Goal: Entertainment & Leisure: Consume media (video, audio)

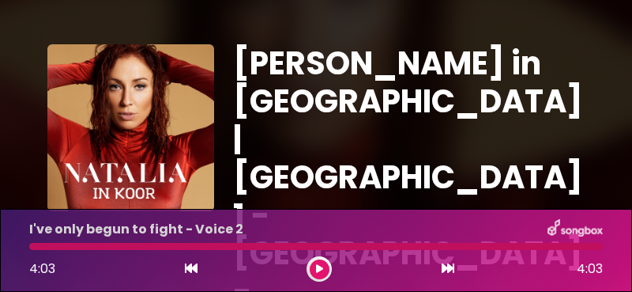
click at [190, 268] on icon at bounding box center [191, 268] width 13 height 13
click at [190, 267] on icon at bounding box center [191, 268] width 13 height 13
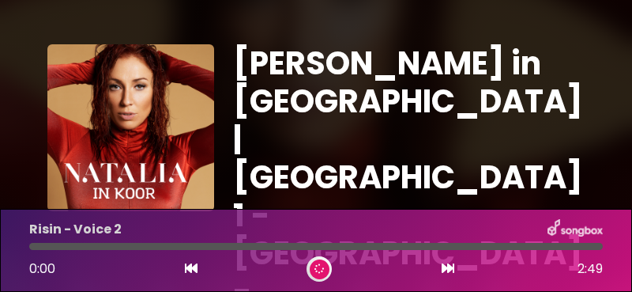
click at [190, 267] on icon at bounding box center [191, 268] width 13 height 13
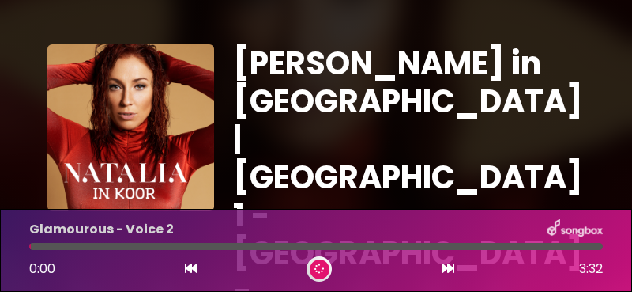
click at [190, 267] on icon at bounding box center [191, 268] width 13 height 13
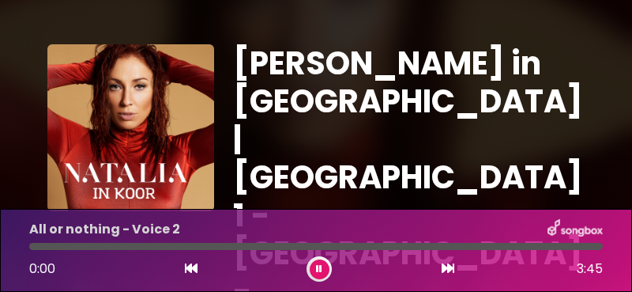
click at [190, 267] on icon at bounding box center [191, 268] width 13 height 13
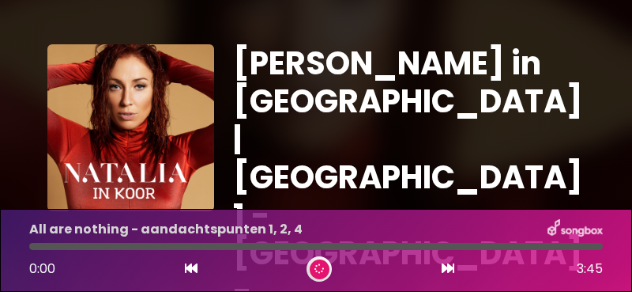
click at [190, 267] on icon at bounding box center [191, 268] width 13 height 13
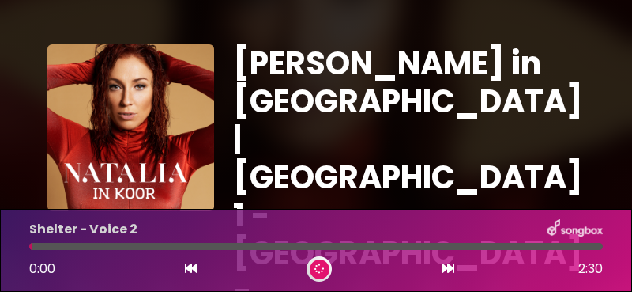
click at [190, 267] on icon at bounding box center [191, 268] width 13 height 13
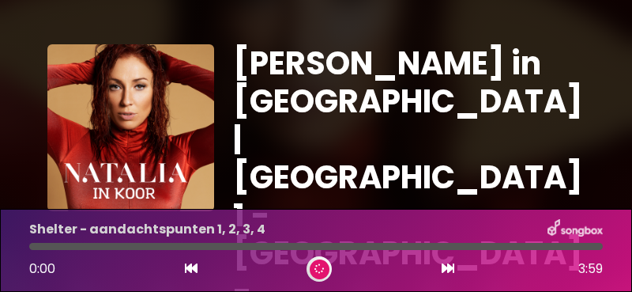
click at [190, 267] on icon at bounding box center [191, 268] width 13 height 13
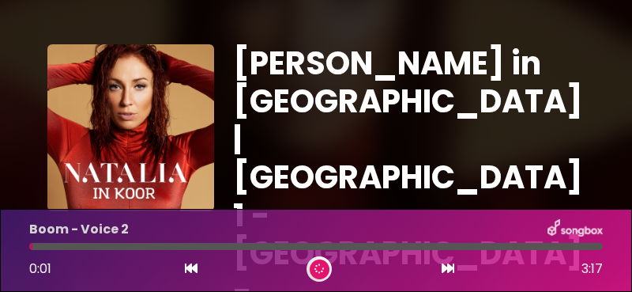
click at [190, 267] on icon at bounding box center [191, 268] width 13 height 13
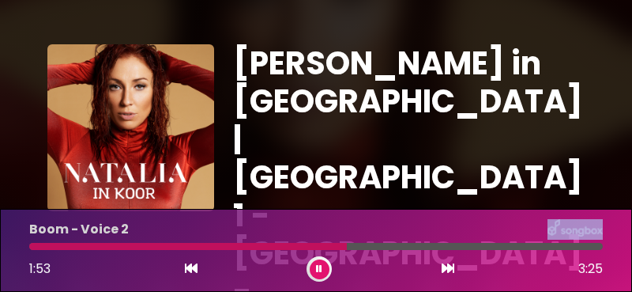
drag, startPoint x: 519, startPoint y: 247, endPoint x: 347, endPoint y: 229, distance: 172.5
click at [347, 229] on div "Boom - Voice 2 1:53 3:25" at bounding box center [316, 250] width 593 height 62
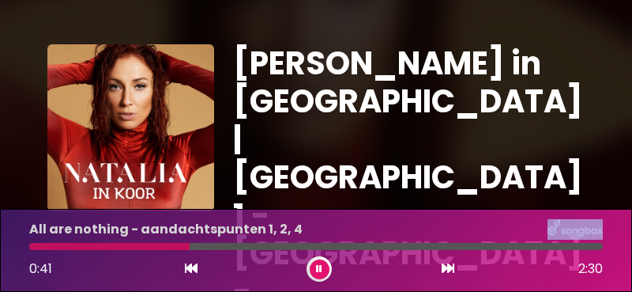
click at [190, 268] on icon at bounding box center [191, 268] width 13 height 13
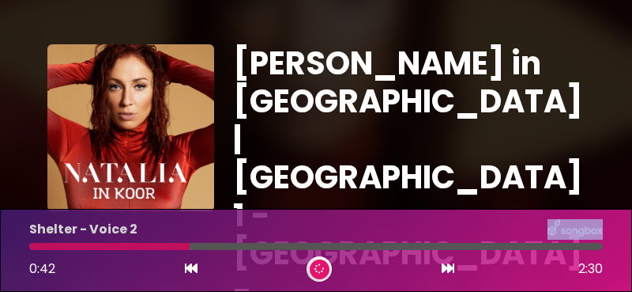
click at [186, 268] on icon at bounding box center [191, 268] width 13 height 13
click at [187, 268] on icon at bounding box center [191, 268] width 13 height 13
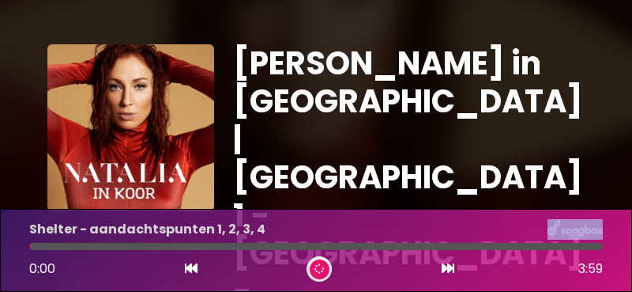
click at [187, 268] on icon at bounding box center [191, 268] width 13 height 13
click at [188, 269] on icon at bounding box center [191, 268] width 13 height 13
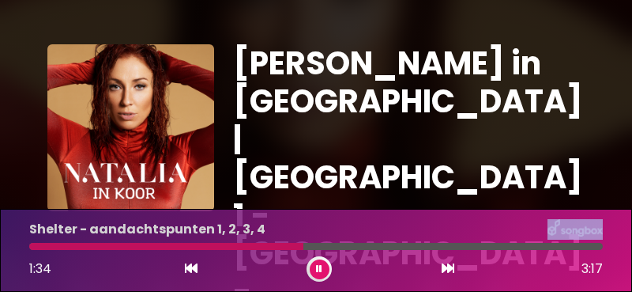
click at [190, 266] on icon at bounding box center [191, 268] width 13 height 13
click at [317, 266] on icon at bounding box center [320, 268] width 10 height 11
